Goal: Task Accomplishment & Management: Complete application form

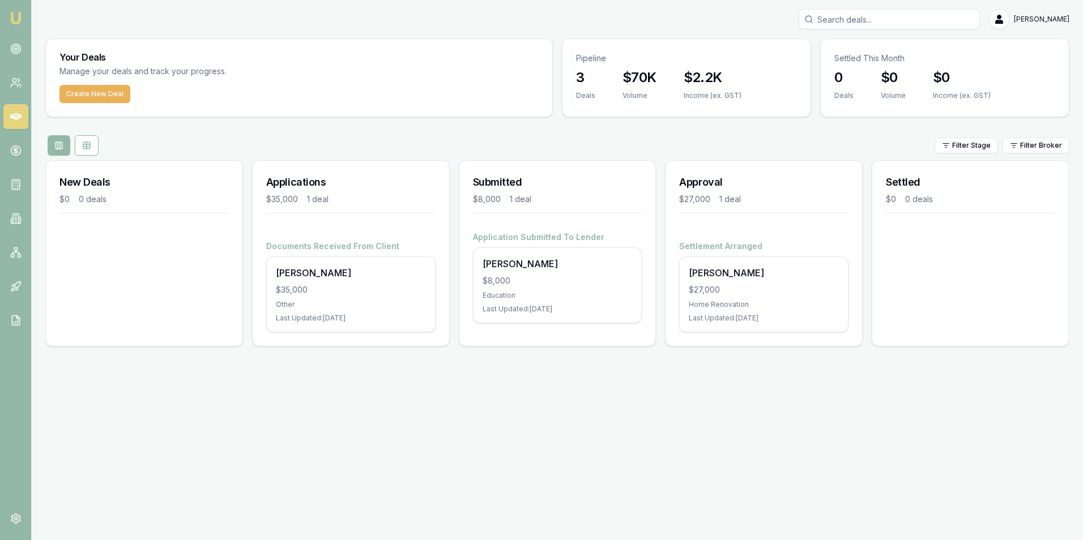
click at [838, 19] on input "Search deals" at bounding box center [888, 19] width 181 height 20
type input "[PERSON_NAME]"
click at [89, 90] on button "Create New Deal" at bounding box center [94, 94] width 71 height 18
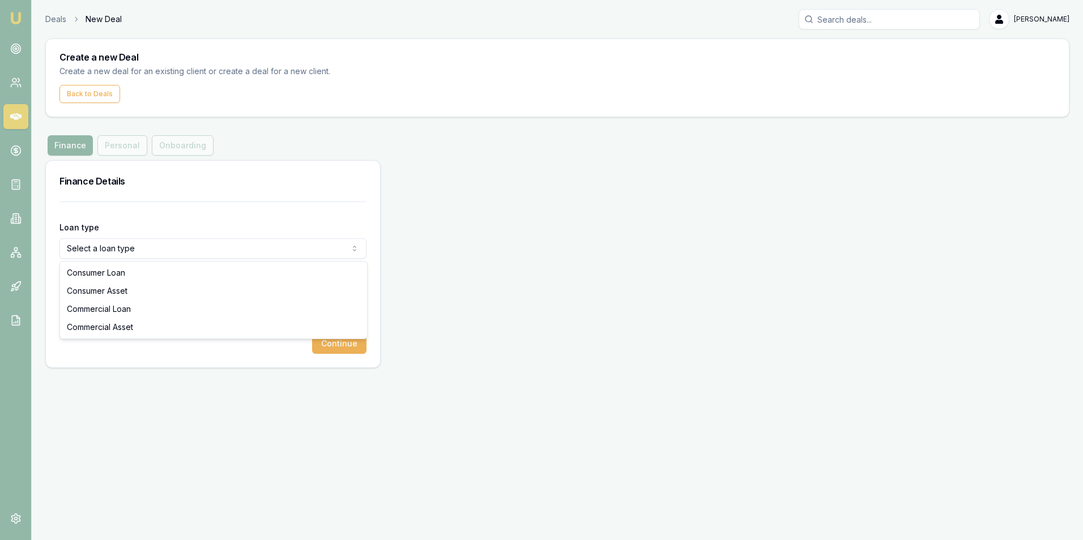
click at [116, 247] on html "Emu Broker Deals New Deal [PERSON_NAME] Toggle Menu Create a new Deal Create a …" at bounding box center [541, 270] width 1083 height 540
select select "CONSUMER_ASSET"
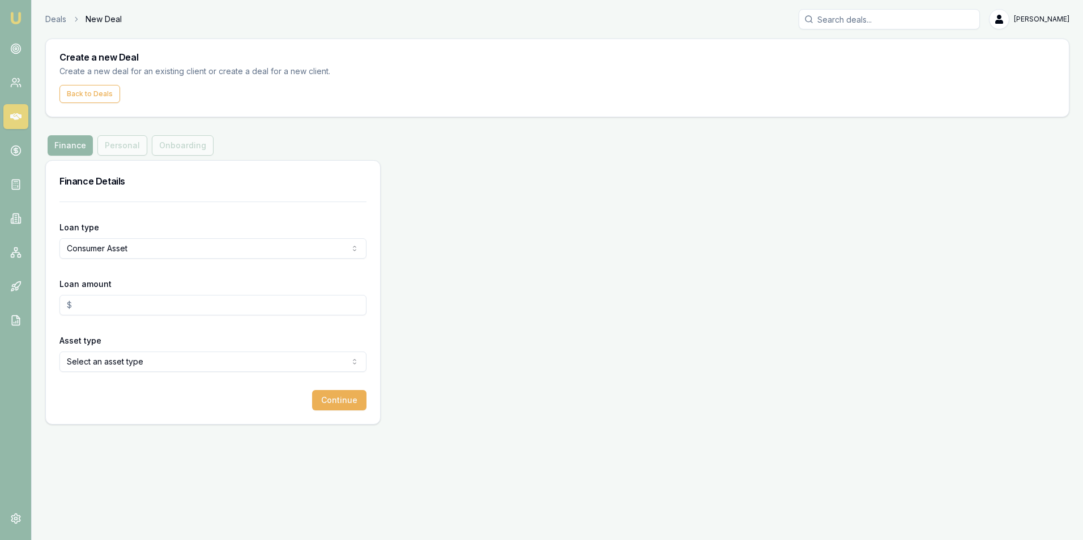
click at [130, 301] on input "Loan amount" at bounding box center [212, 305] width 307 height 20
type input "$50,000.00"
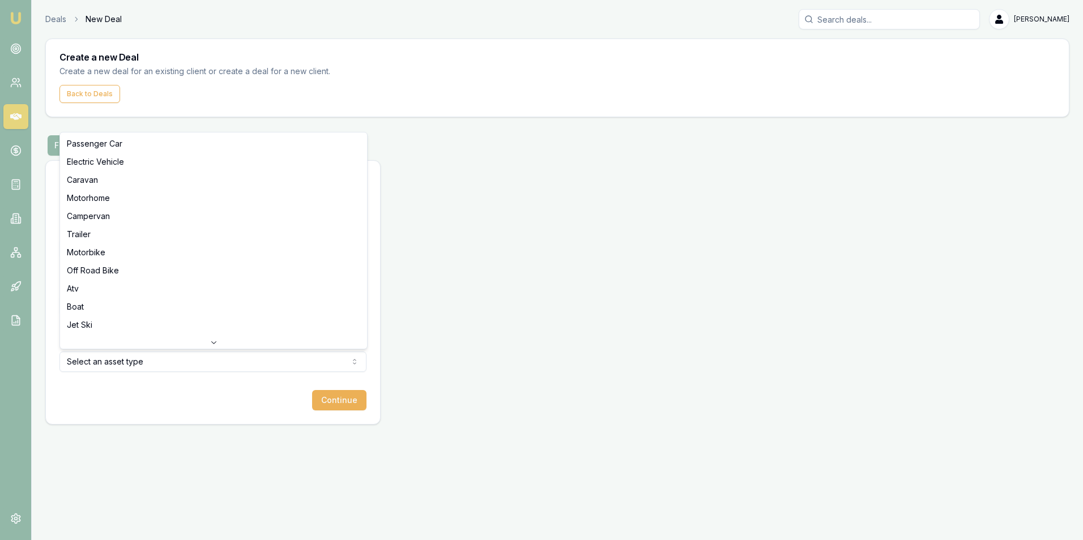
click at [111, 358] on html "Emu Broker Deals New Deal [PERSON_NAME] Toggle Menu Create a new Deal Create a …" at bounding box center [541, 270] width 1083 height 540
select select "CARAVAN"
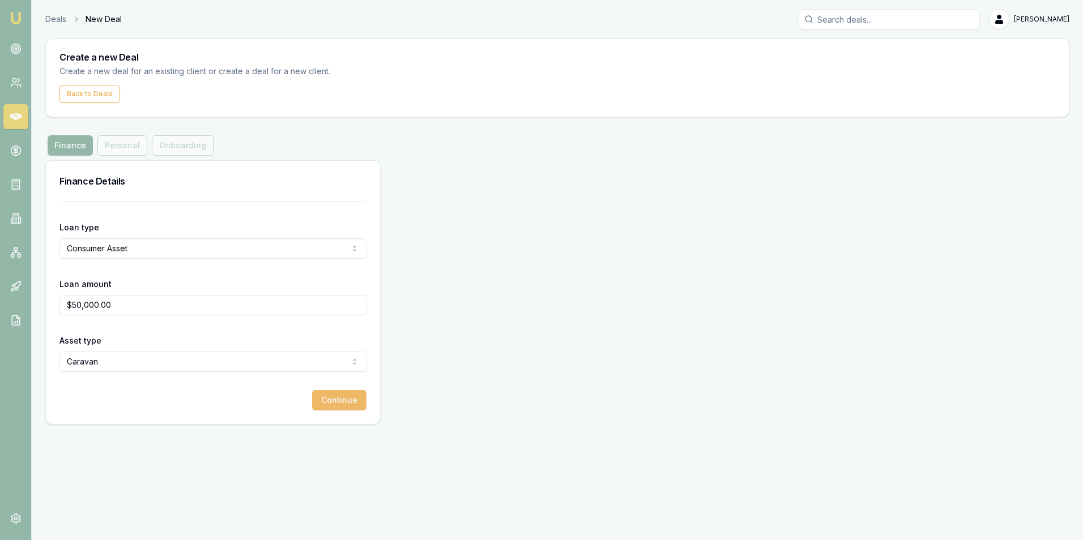
click at [340, 399] on button "Continue" at bounding box center [339, 400] width 54 height 20
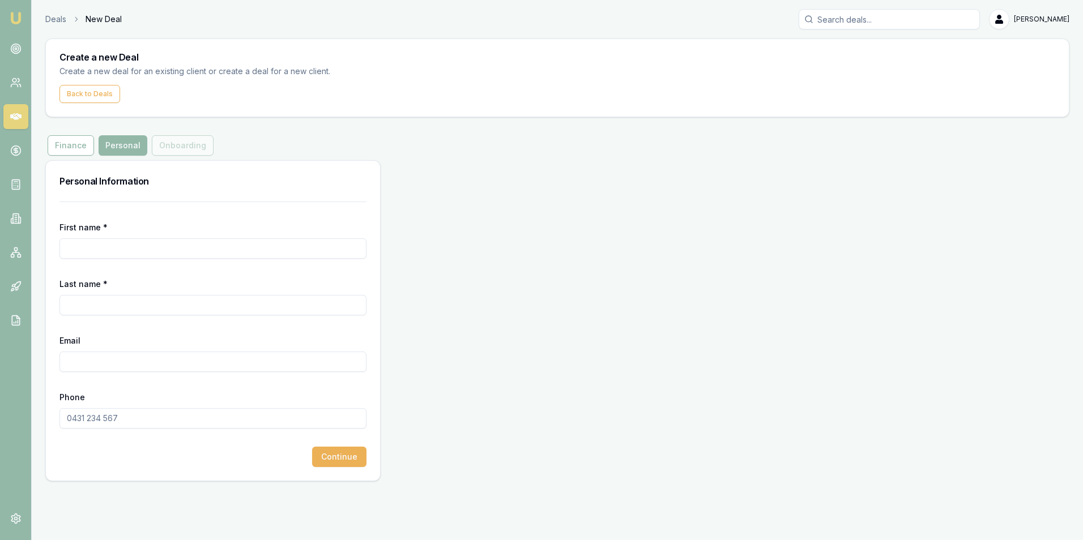
click at [119, 248] on input "First name *" at bounding box center [212, 248] width 307 height 20
type input "[PERSON_NAME]"
click at [103, 304] on input "Last name *" at bounding box center [212, 305] width 307 height 20
type input "[PERSON_NAME]"
click at [77, 358] on input "Email" at bounding box center [212, 362] width 307 height 20
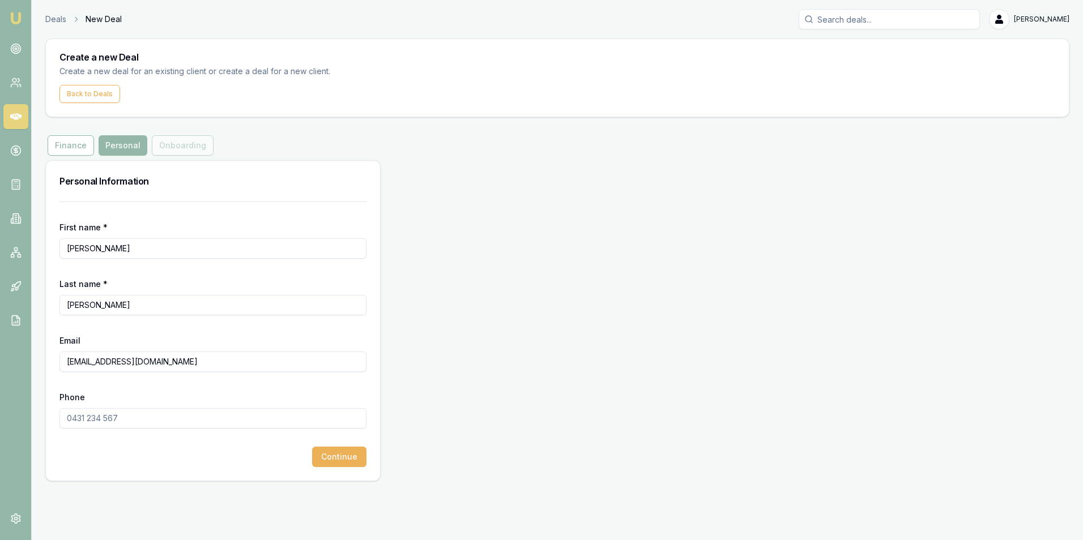
type input "[EMAIL_ADDRESS][DOMAIN_NAME]"
click at [114, 416] on input "Phone" at bounding box center [212, 418] width 307 height 20
type input "0499 014 018"
click at [337, 454] on button "Continue" at bounding box center [339, 457] width 54 height 20
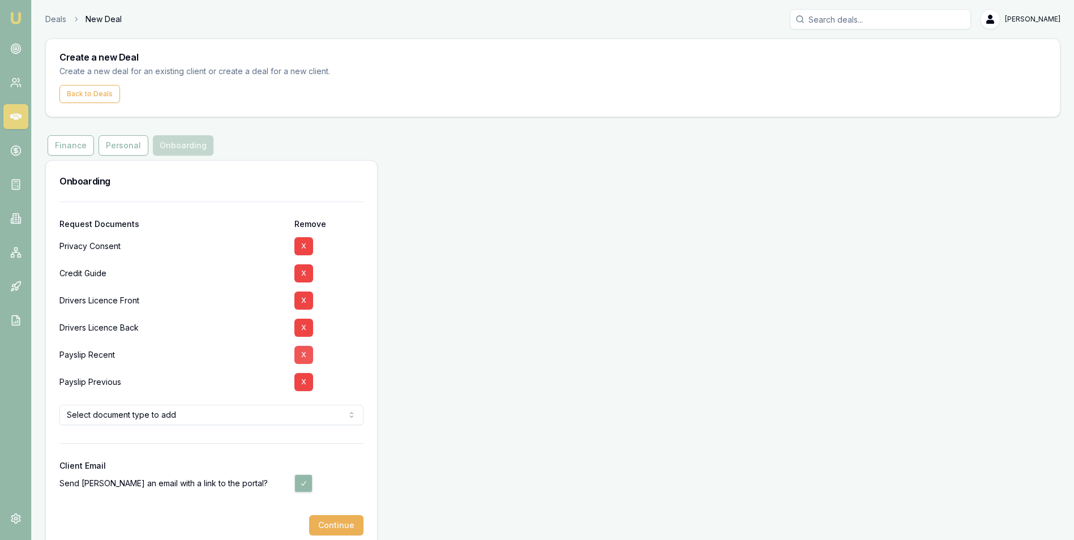
click at [303, 352] on button "X" at bounding box center [303, 355] width 19 height 18
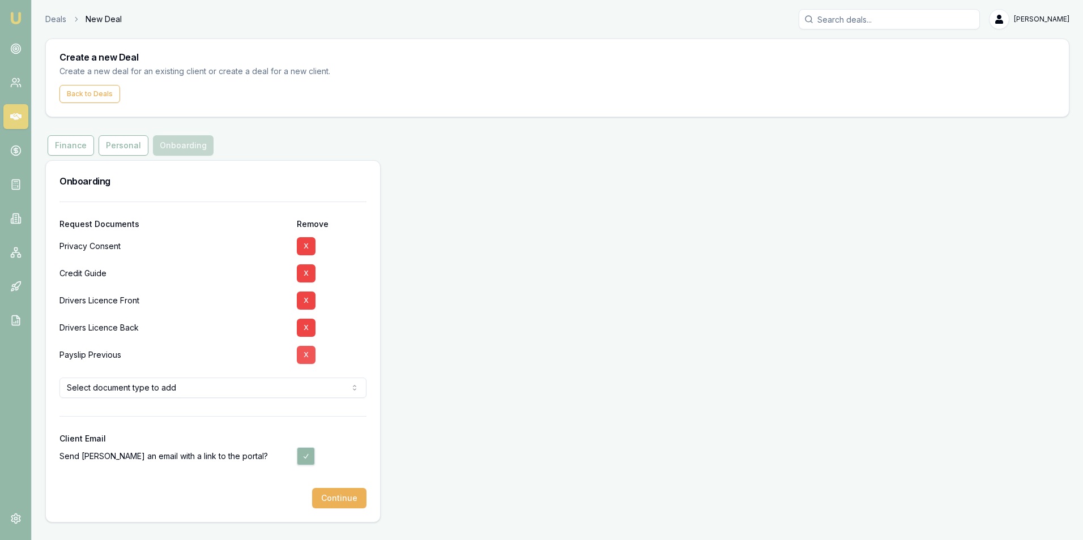
click at [304, 356] on button "X" at bounding box center [306, 355] width 19 height 18
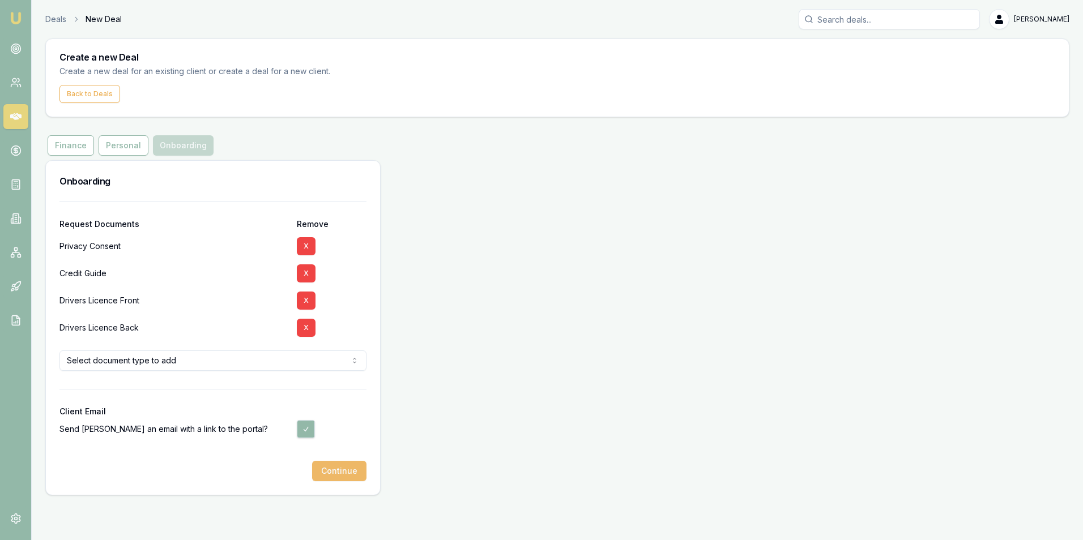
click at [344, 467] on button "Continue" at bounding box center [339, 471] width 54 height 20
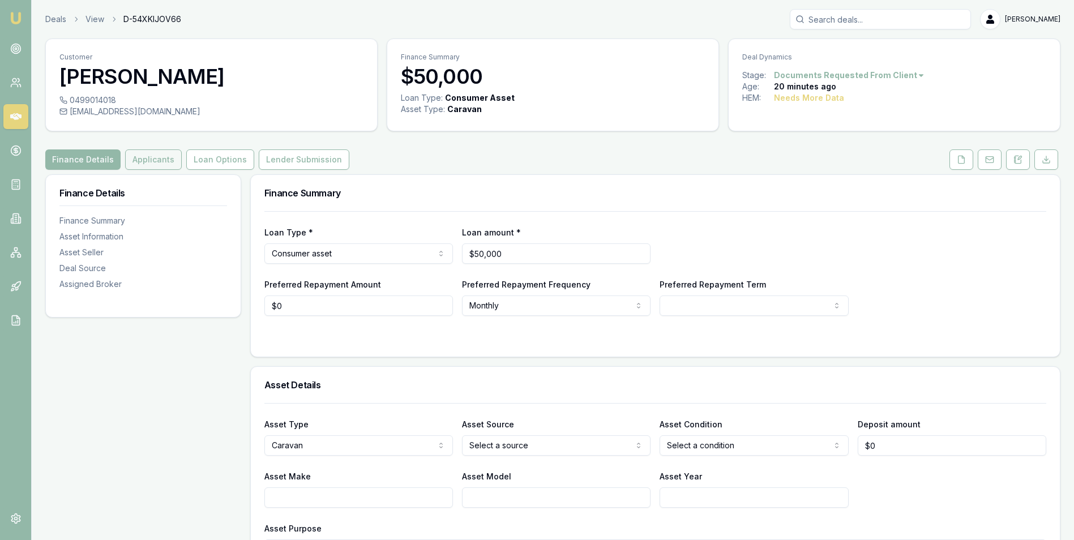
click at [156, 158] on button "Applicants" at bounding box center [153, 159] width 57 height 20
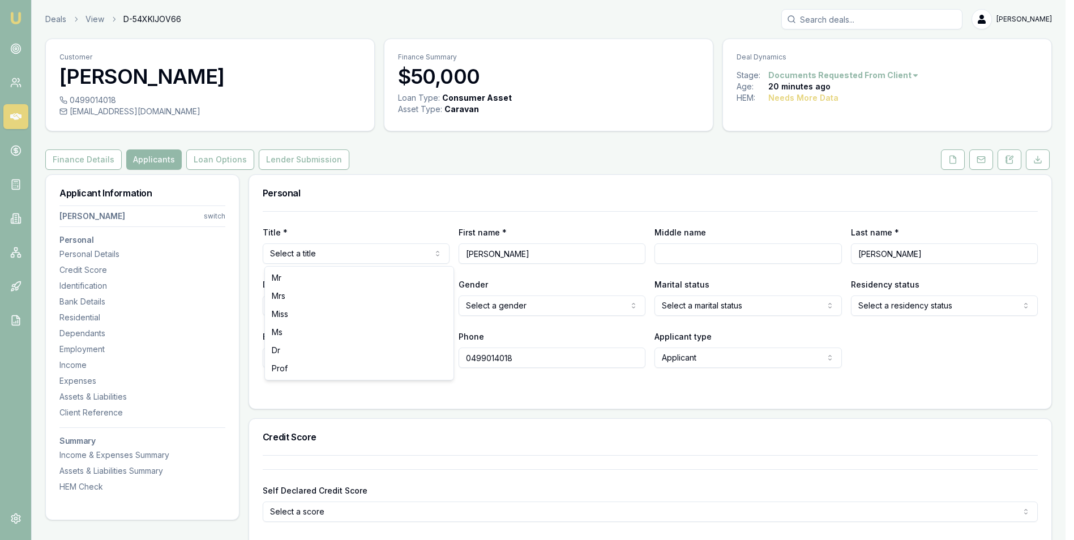
click at [371, 249] on html "Emu Broker Deals View D-54XKIJOV66 [PERSON_NAME] Toggle Menu Customer [PERSON_N…" at bounding box center [537, 270] width 1074 height 540
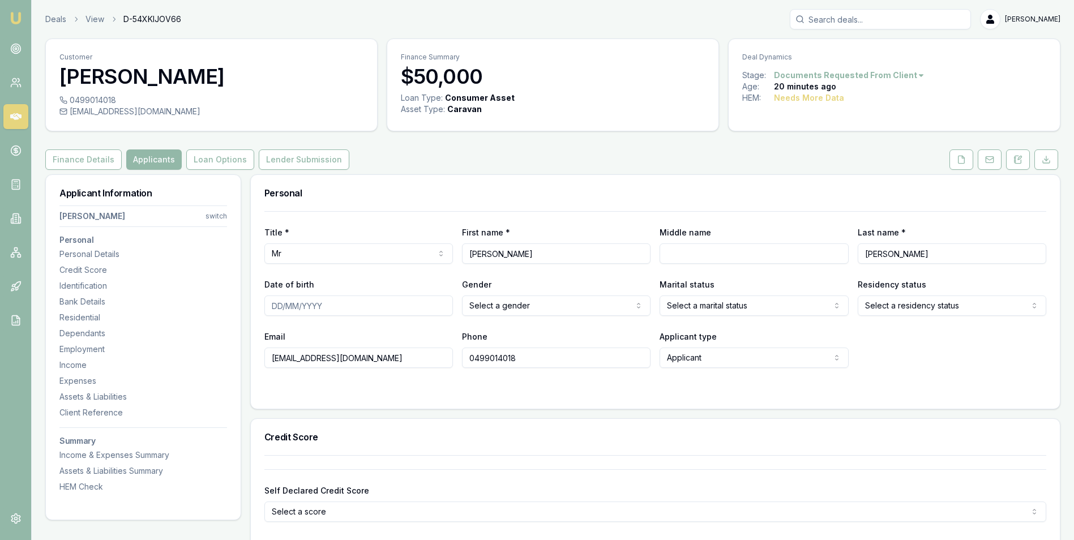
click at [331, 303] on input "Date of birth" at bounding box center [358, 306] width 189 height 20
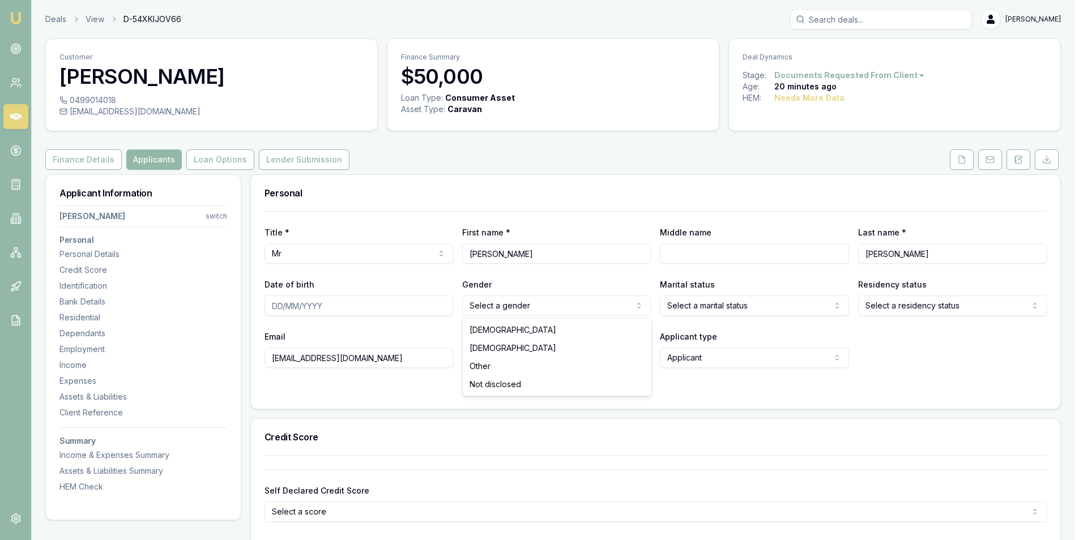
click at [556, 305] on html "Emu Broker Deals View D-54XKIJOV66 [PERSON_NAME] Toggle Menu Customer [PERSON_N…" at bounding box center [541, 270] width 1083 height 540
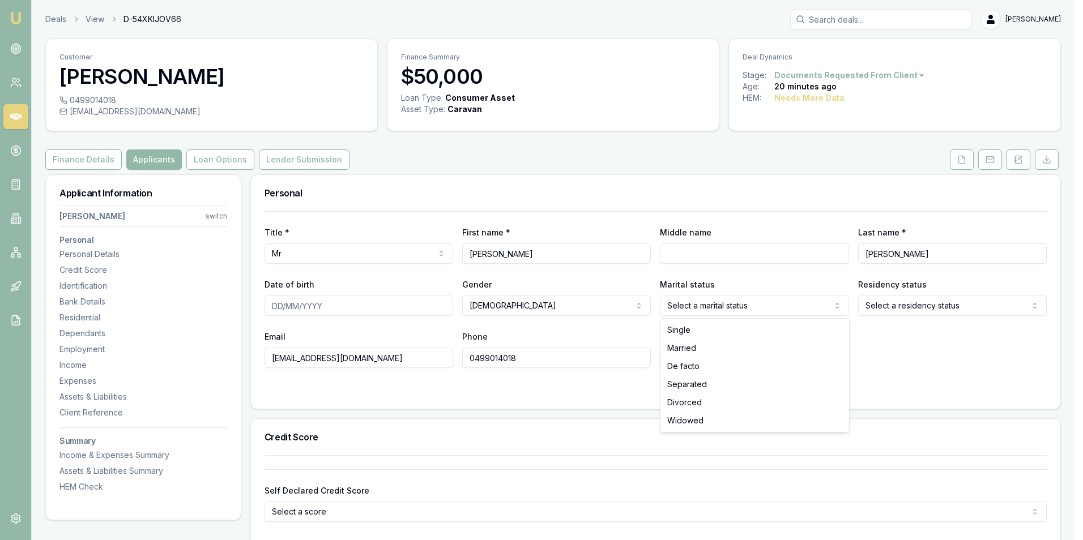
click at [705, 299] on html "Emu Broker Deals View D-54XKIJOV66 [PERSON_NAME] Toggle Menu Customer [PERSON_N…" at bounding box center [541, 270] width 1083 height 540
select select "MARRIED"
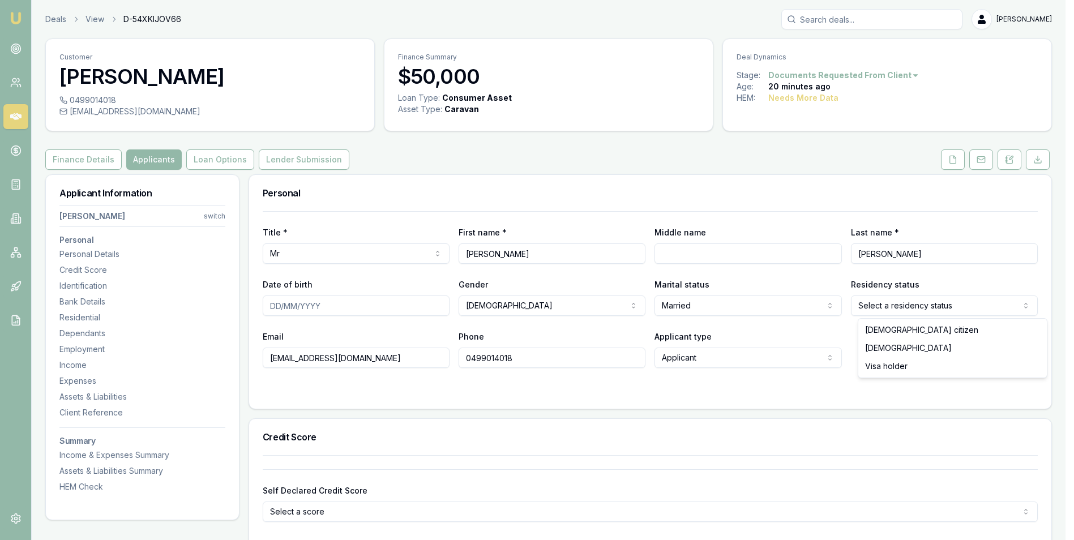
click at [903, 305] on html "Emu Broker Deals View D-54XKIJOV66 [PERSON_NAME] Toggle Menu Customer [PERSON_N…" at bounding box center [537, 270] width 1074 height 540
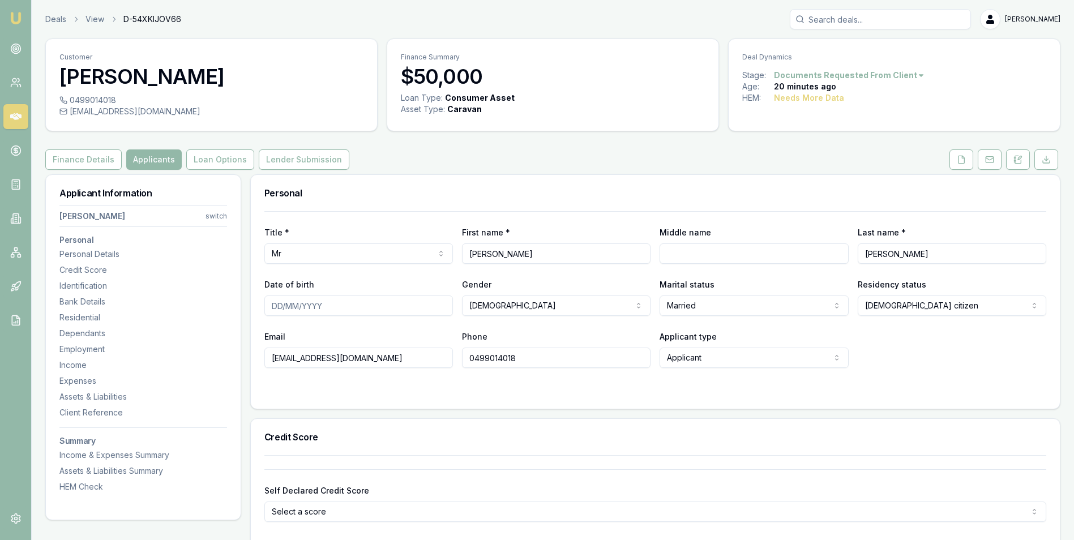
drag, startPoint x: 469, startPoint y: 353, endPoint x: 476, endPoint y: 367, distance: 16.2
click at [469, 353] on input "0499014018" at bounding box center [556, 358] width 189 height 20
click at [777, 381] on form "Title * Mr Mr Mrs Miss Ms Dr [PERSON_NAME] First name * [PERSON_NAME] Middle na…" at bounding box center [655, 303] width 782 height 184
click at [89, 159] on button "Finance Details" at bounding box center [83, 159] width 76 height 20
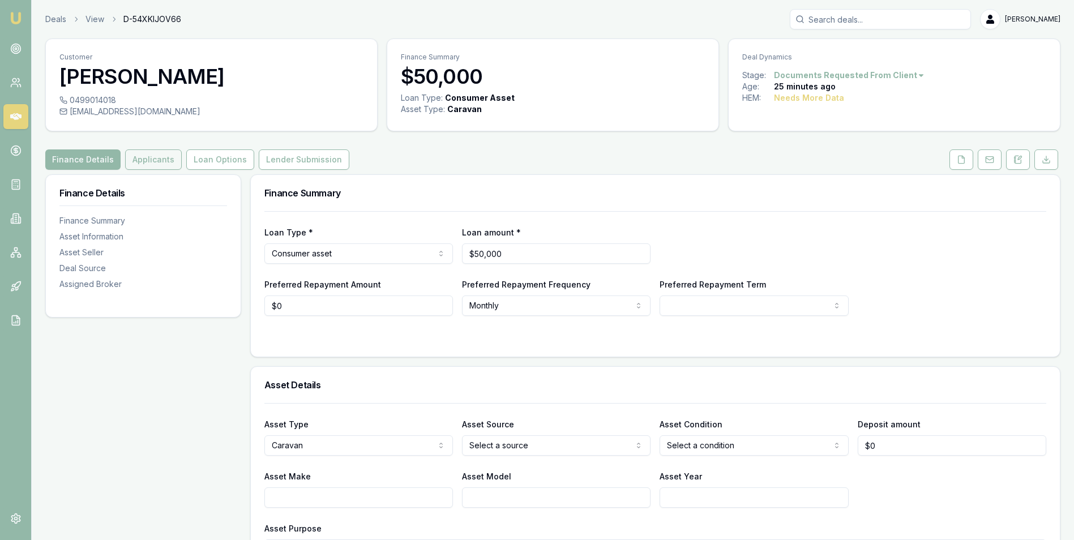
click at [152, 158] on button "Applicants" at bounding box center [153, 159] width 57 height 20
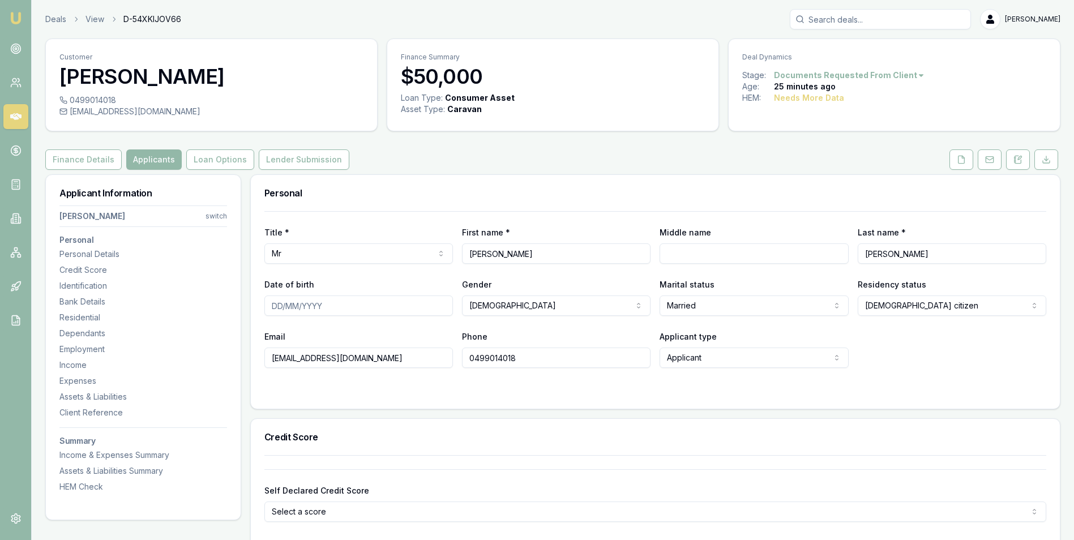
click at [508, 358] on input "0499014018" at bounding box center [556, 358] width 189 height 20
click at [535, 385] on form "Title * Mr Mr Mrs Miss Ms Dr [PERSON_NAME] First name * [PERSON_NAME] Middle na…" at bounding box center [655, 303] width 782 height 184
type input "0499014118"
click at [511, 383] on form "Title * Mr Mr Mrs Miss Ms Dr Prof First name * [PERSON_NAME] Middle name Last n…" at bounding box center [655, 303] width 782 height 184
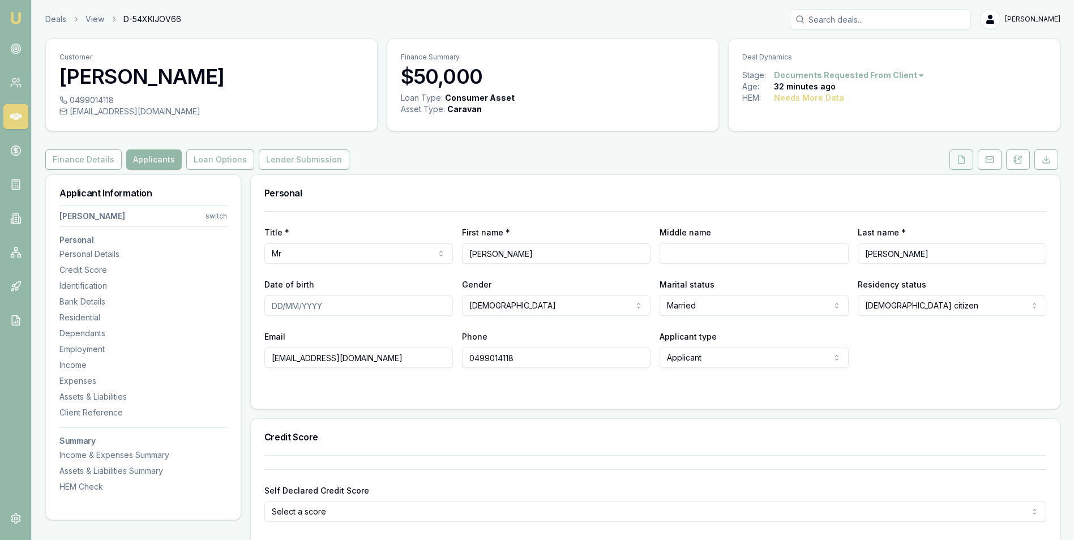
click at [956, 158] on button at bounding box center [962, 159] width 24 height 20
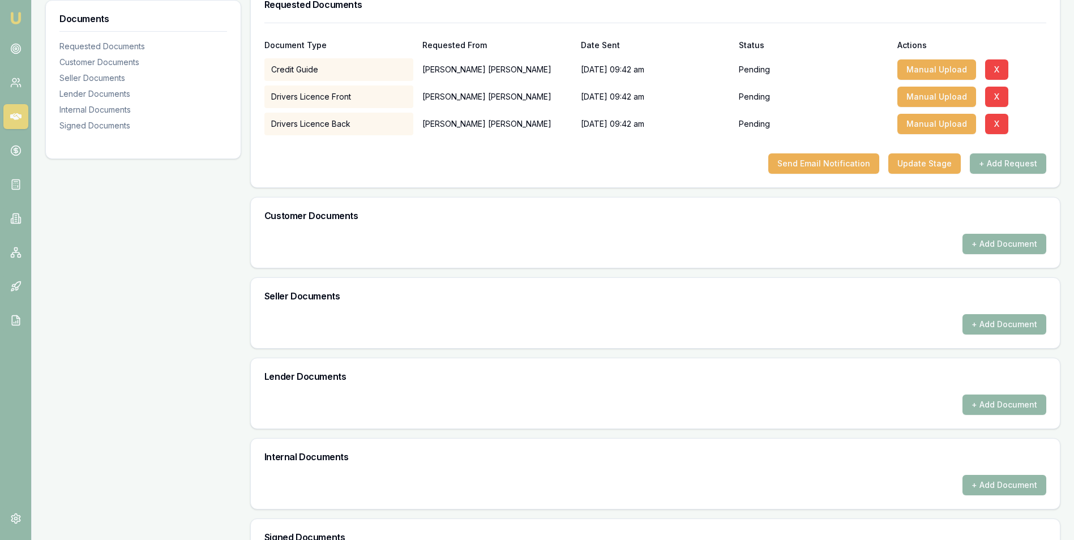
scroll to position [324, 0]
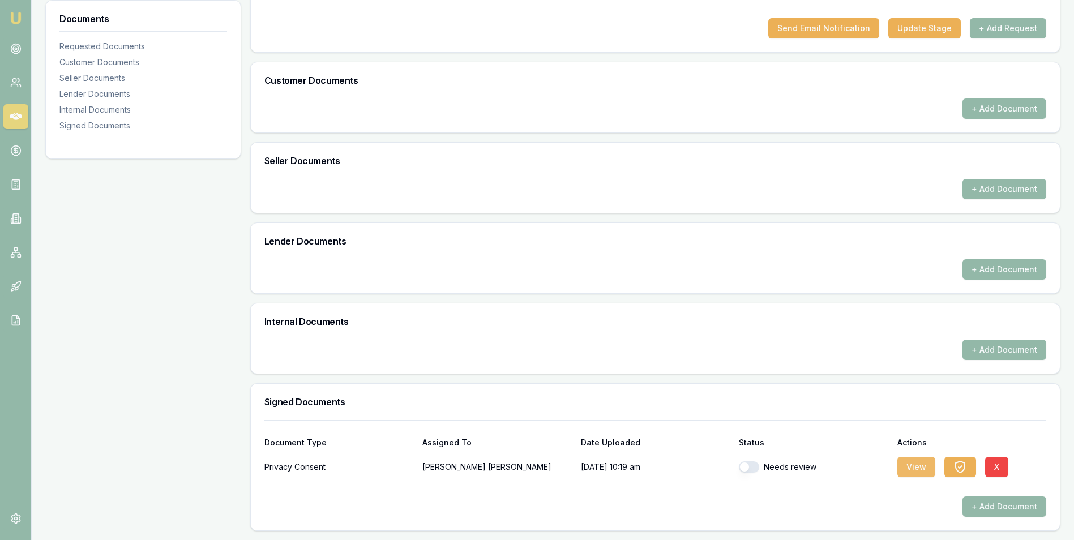
click at [904, 465] on button "View" at bounding box center [916, 467] width 38 height 20
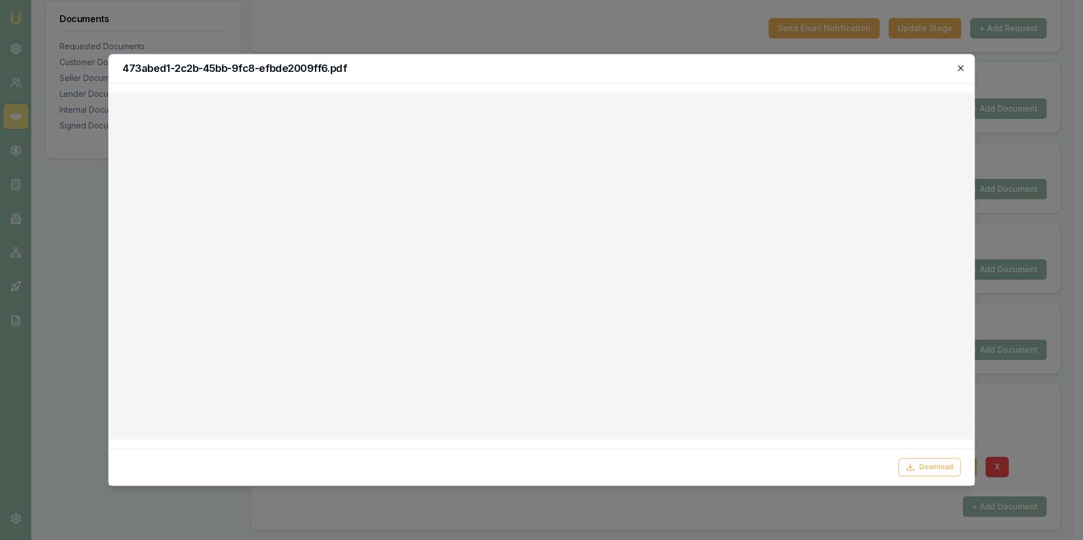
click at [959, 65] on icon "button" at bounding box center [960, 67] width 9 height 9
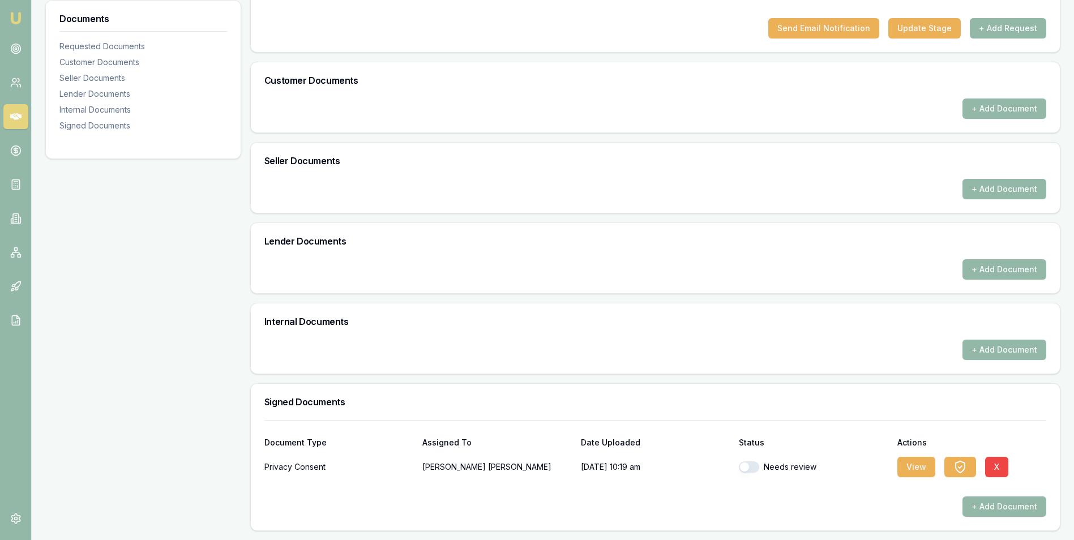
click at [756, 468] on button "button" at bounding box center [749, 466] width 20 height 11
checkbox input "true"
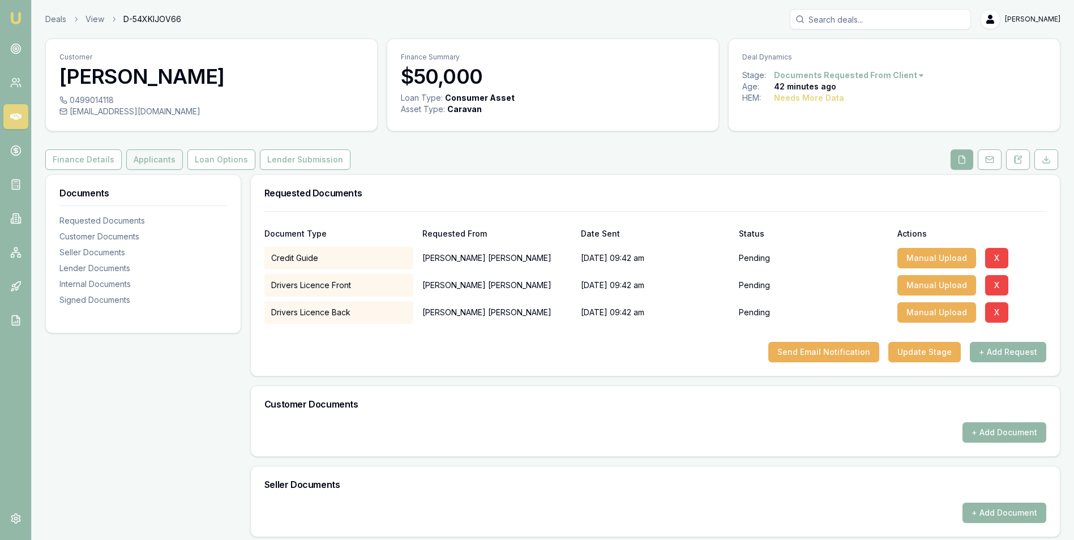
click at [148, 155] on button "Applicants" at bounding box center [154, 159] width 57 height 20
